Goal: Transaction & Acquisition: Purchase product/service

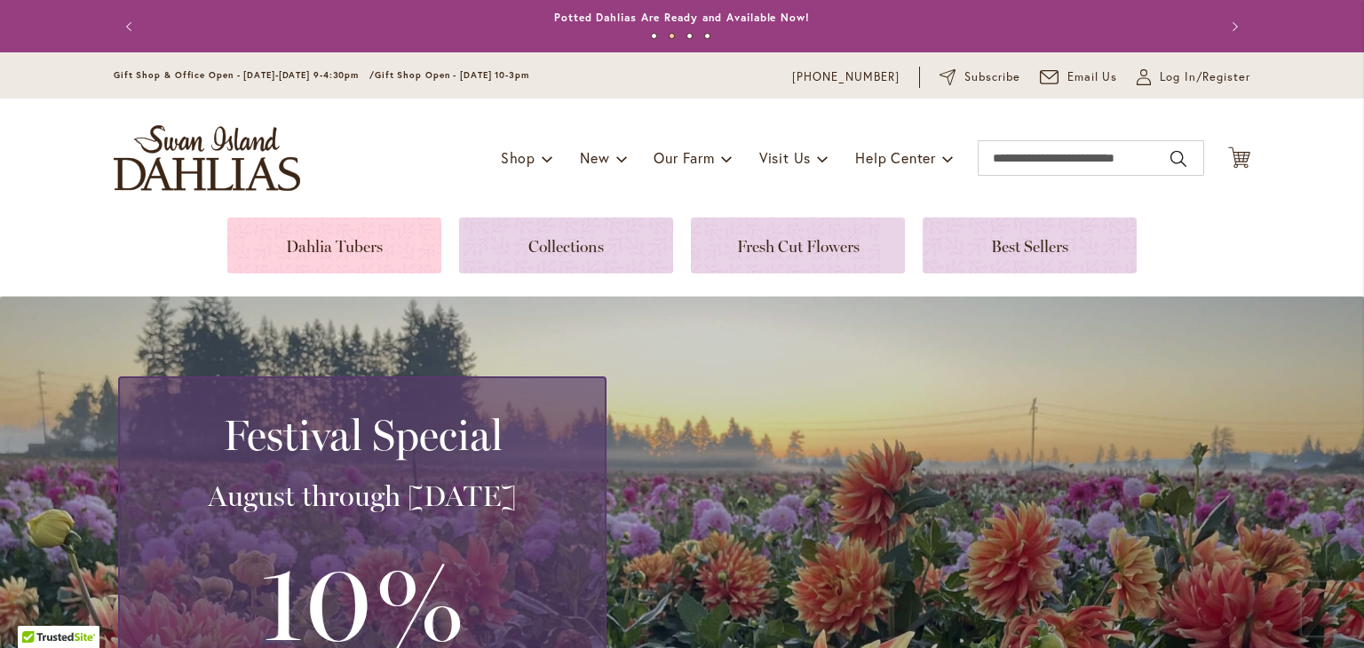
click at [270, 246] on link at bounding box center [334, 246] width 214 height 56
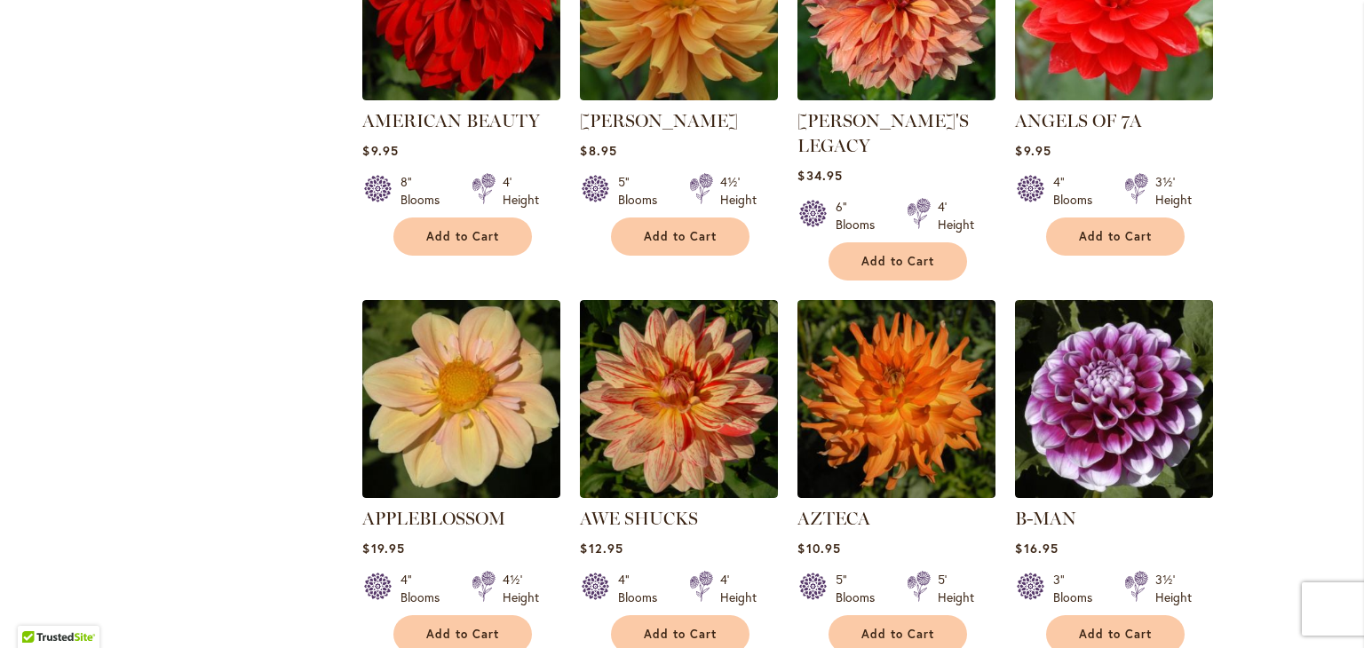
scroll to position [1350, 0]
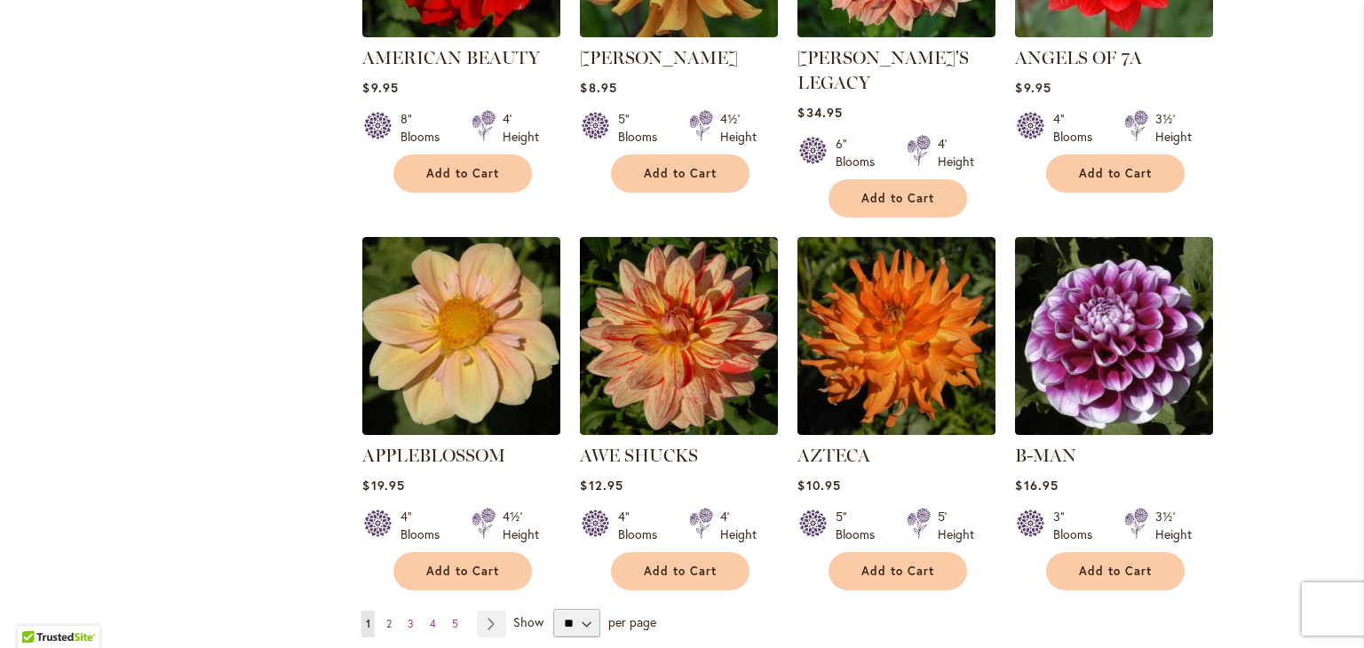
click at [386, 617] on span "2" at bounding box center [388, 623] width 5 height 13
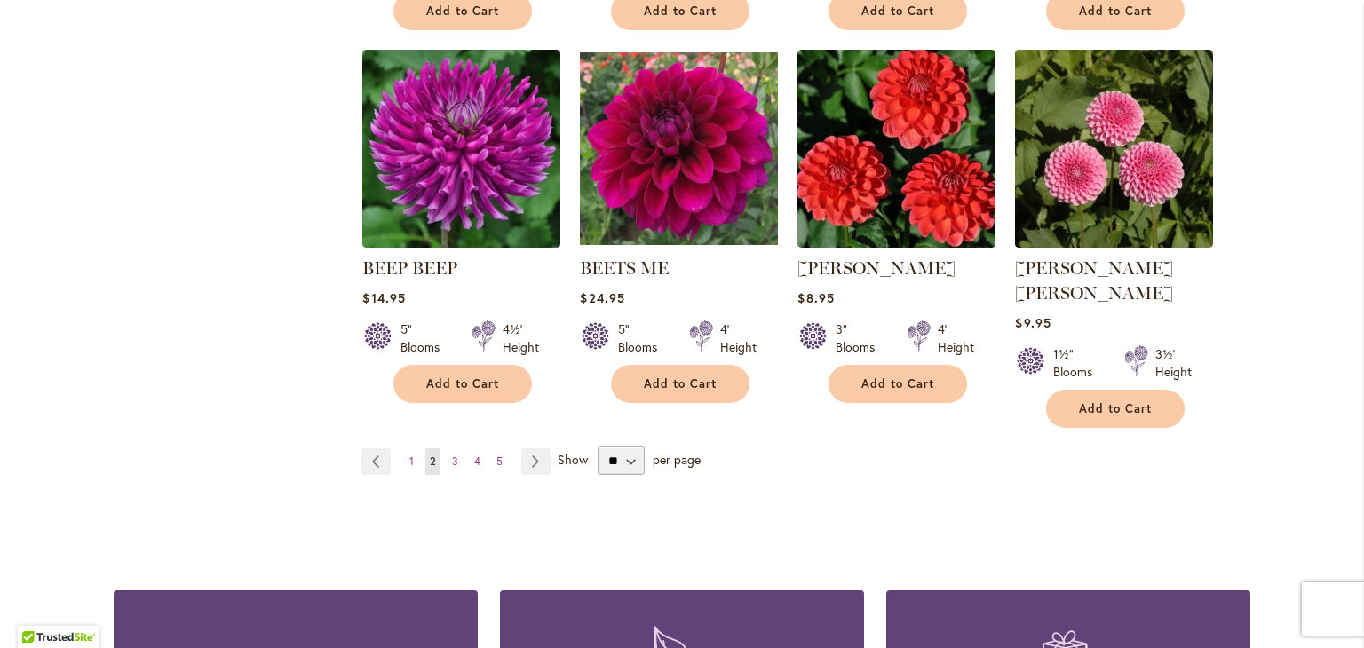
scroll to position [1528, 0]
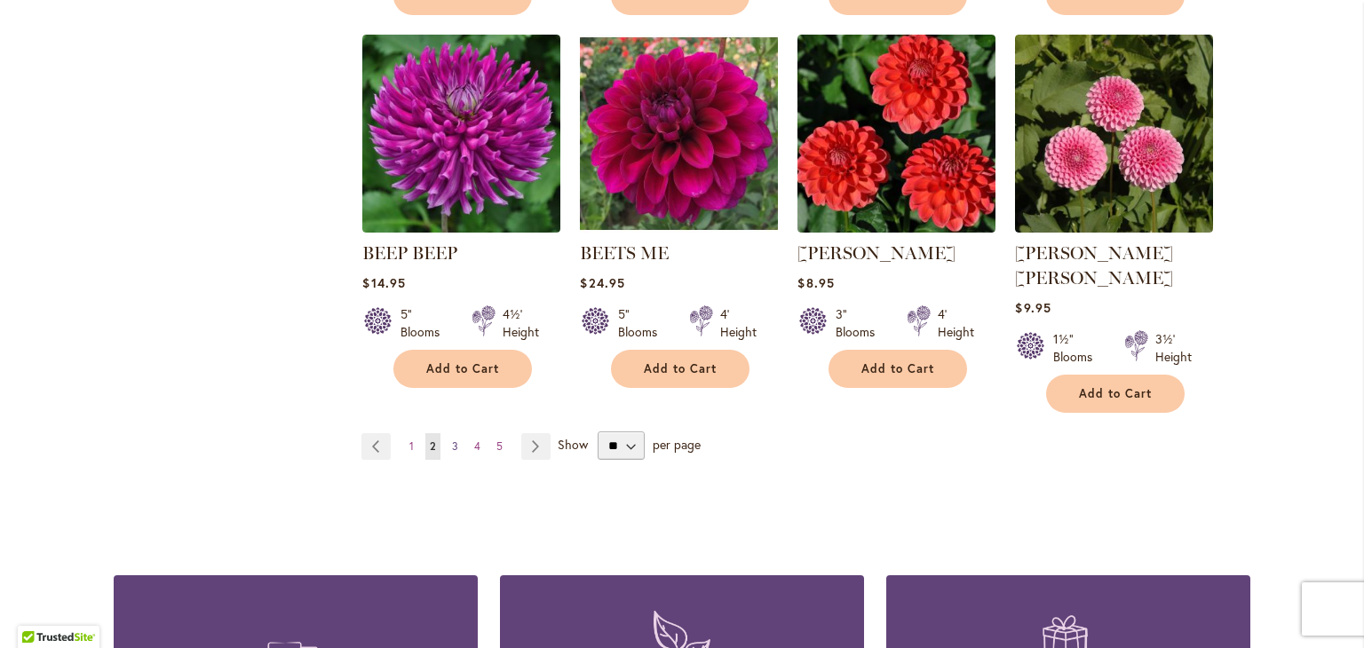
click at [452, 440] on span "3" at bounding box center [455, 446] width 6 height 13
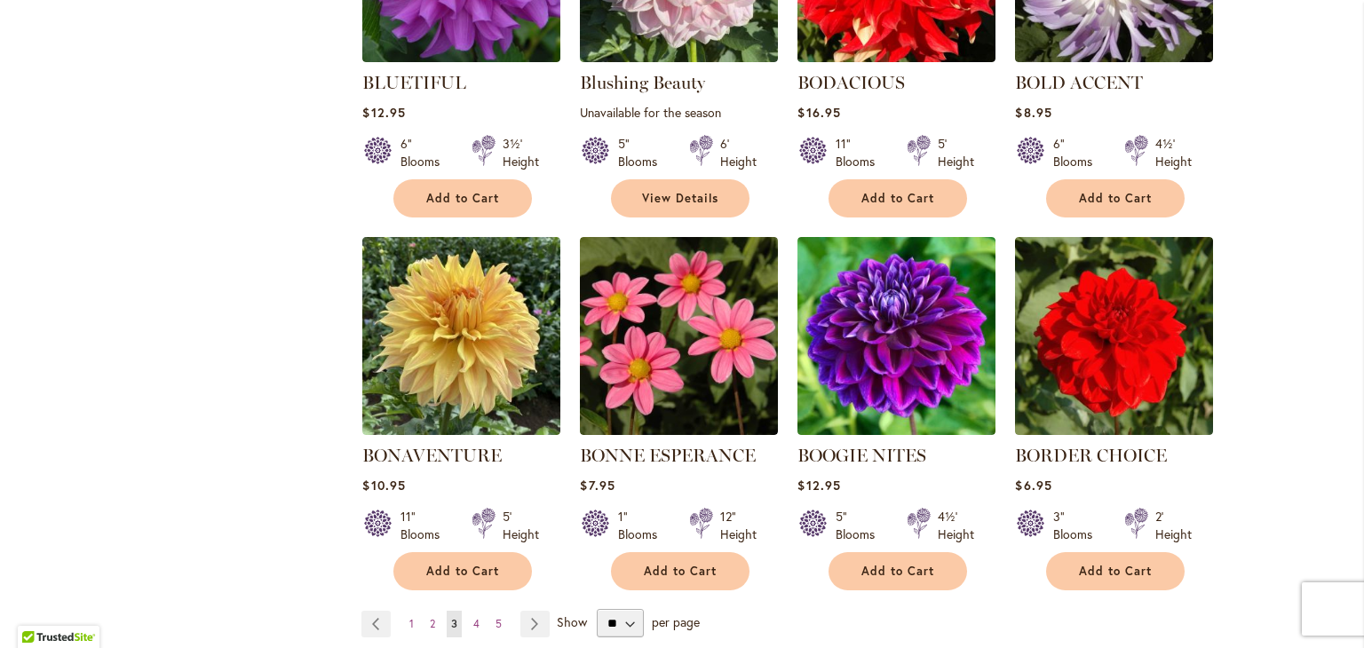
scroll to position [1492, 0]
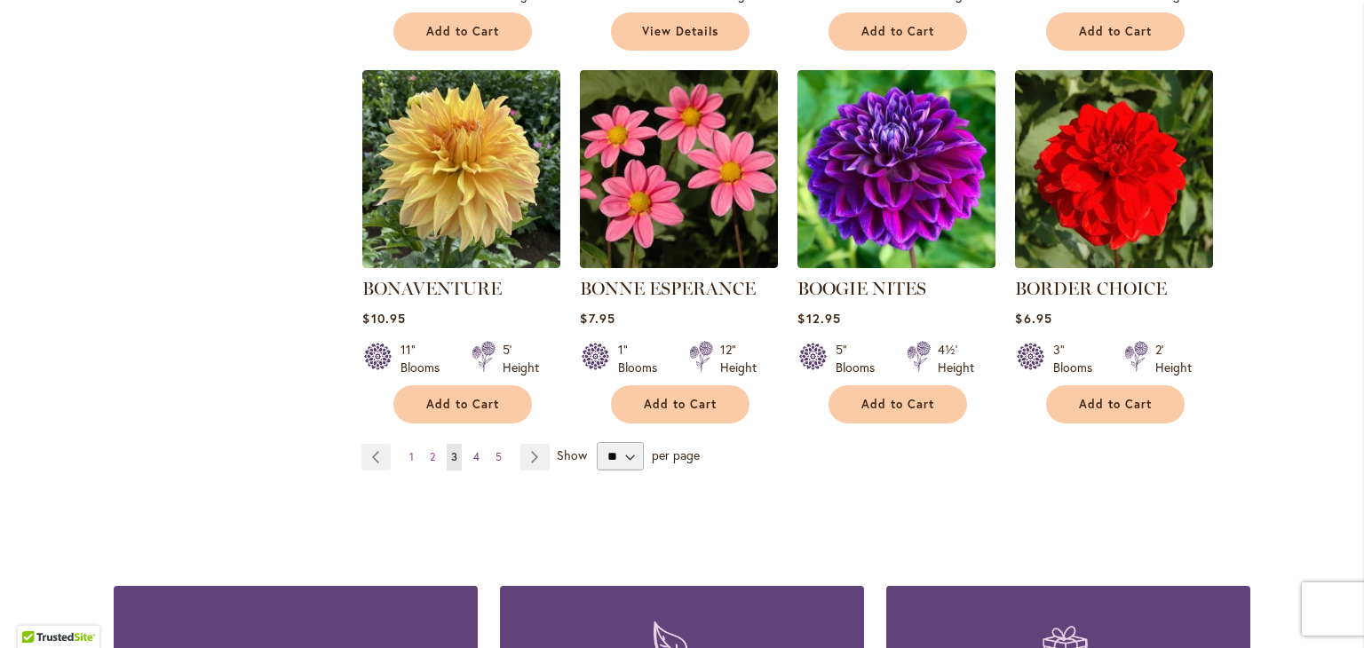
click at [473, 458] on span "4" at bounding box center [476, 456] width 6 height 13
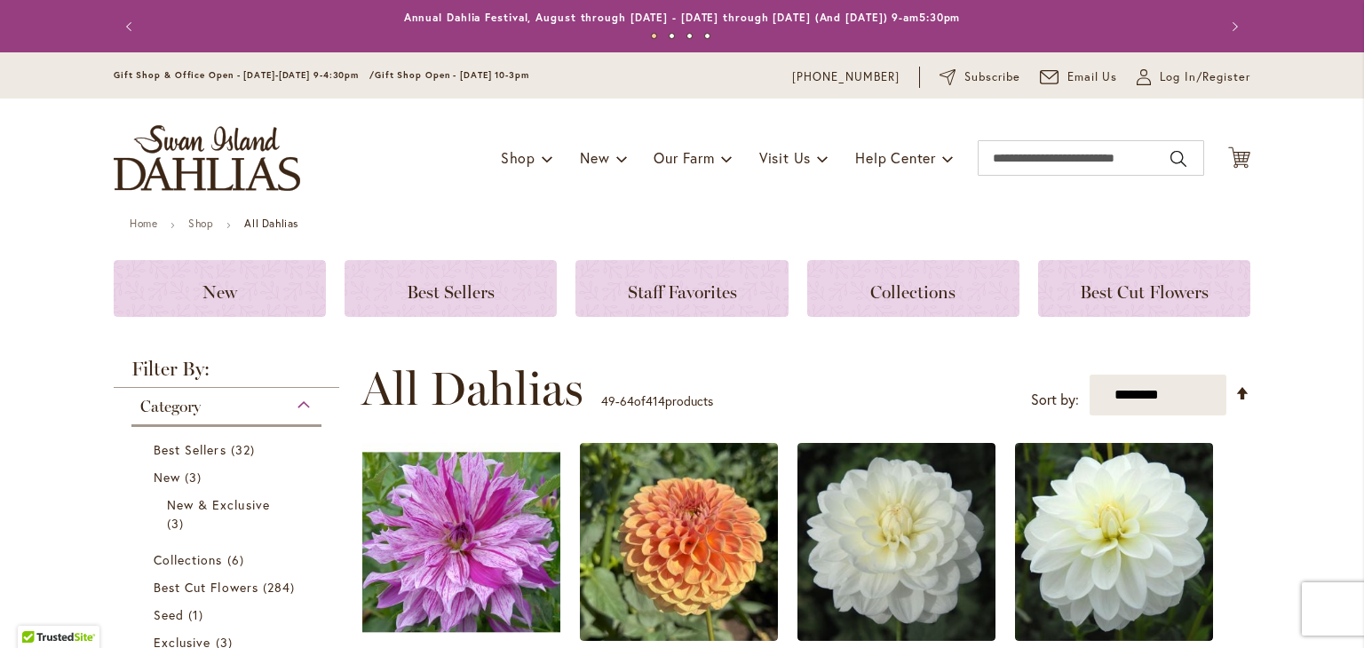
click at [1287, 214] on header "Skip to Content Gift Shop & Office Open - [DATE]-[DATE] 9-4:30pm / Gift Shop Op…" at bounding box center [682, 134] width 1364 height 165
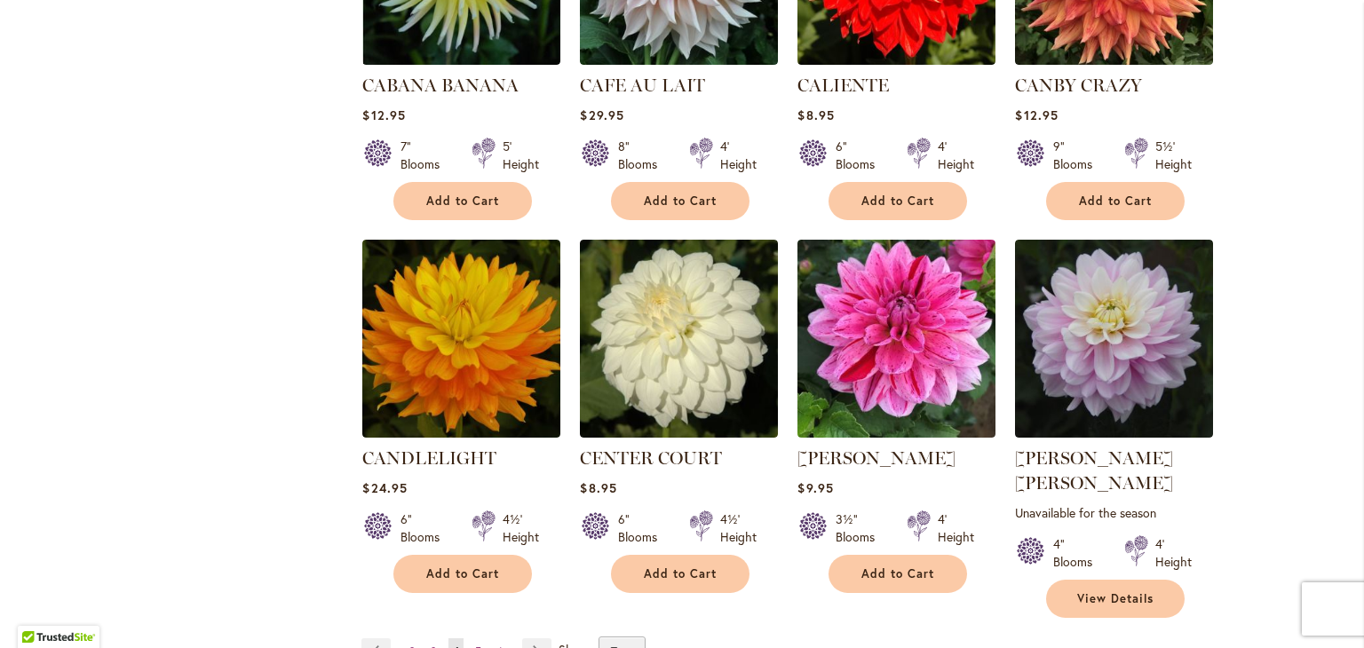
scroll to position [1457, 0]
